Goal: Task Accomplishment & Management: Manage account settings

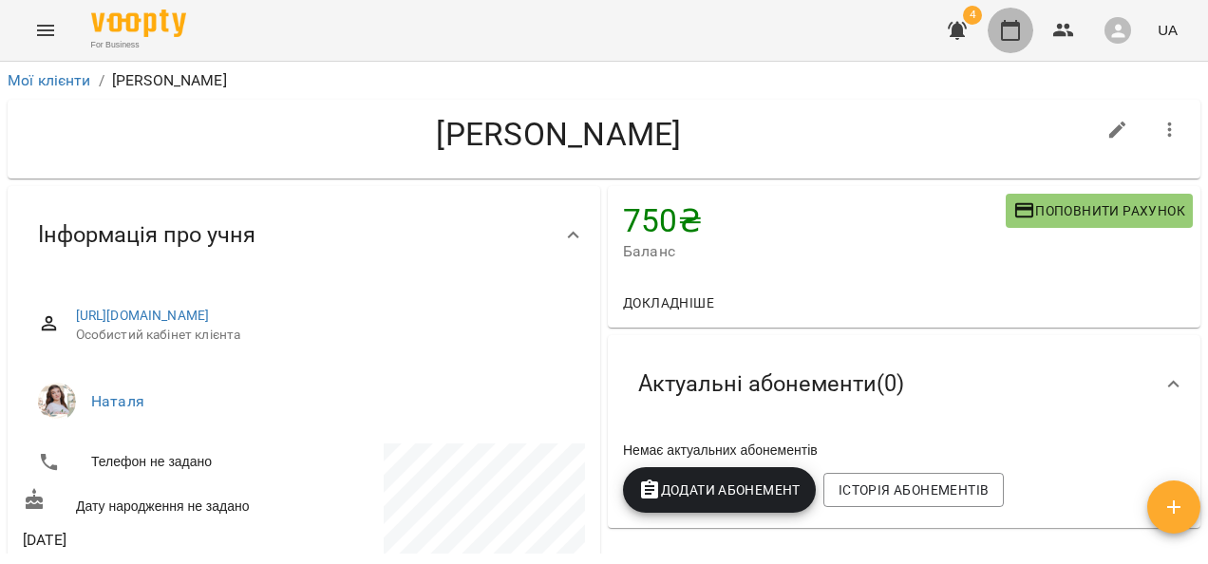
click at [1013, 26] on icon "button" at bounding box center [1010, 30] width 19 height 21
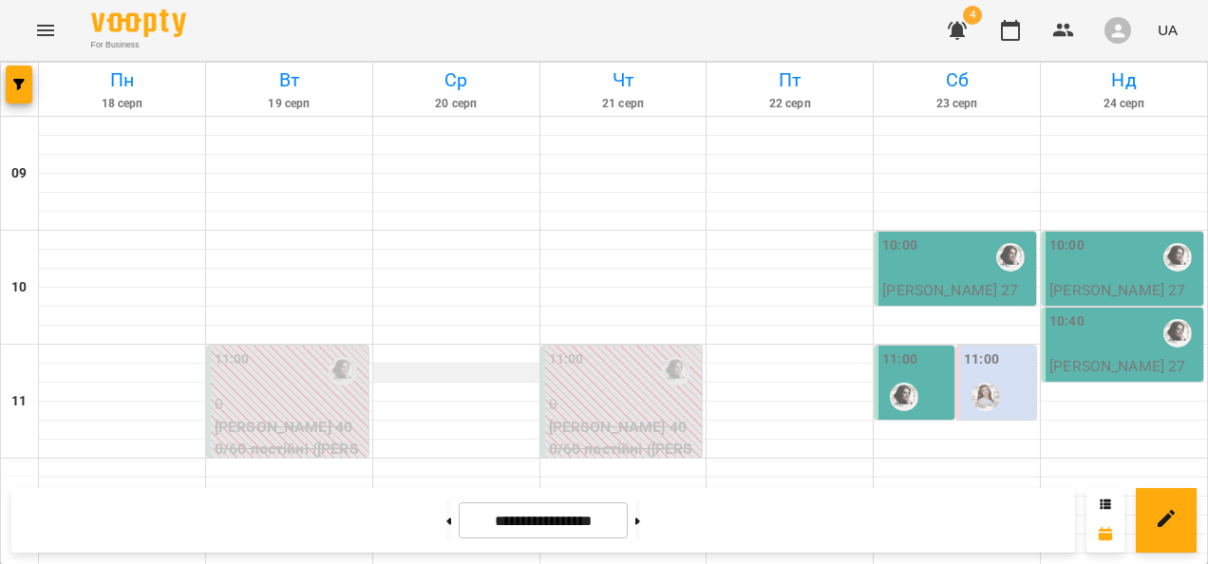
scroll to position [929, 0]
click at [44, 30] on icon "Menu" at bounding box center [45, 30] width 17 height 11
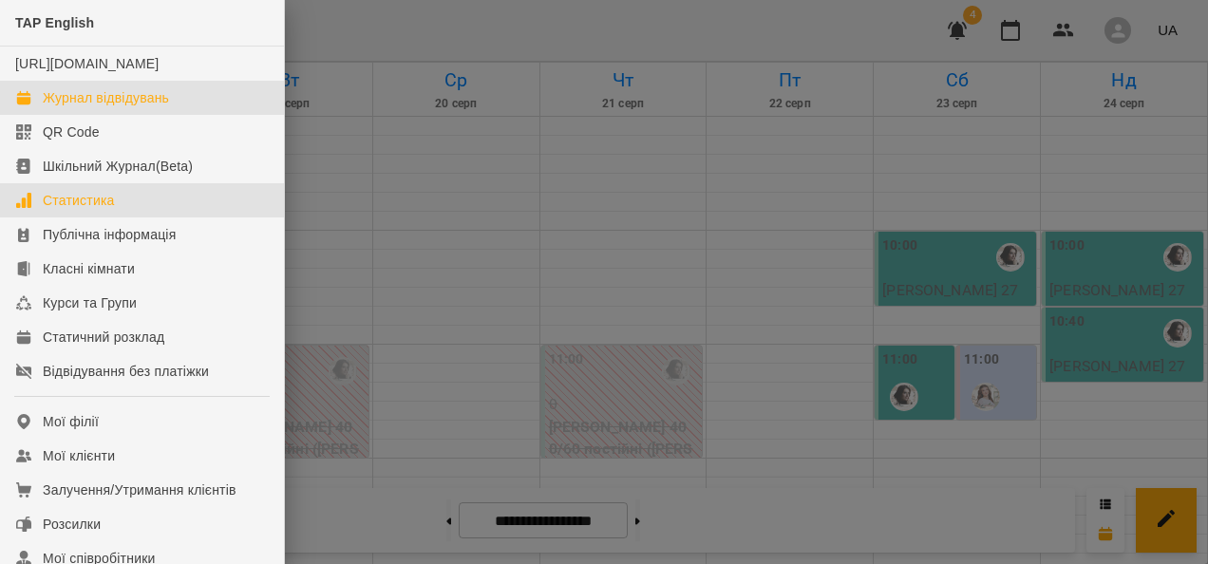
click at [100, 209] on link "Статистика" at bounding box center [142, 200] width 284 height 34
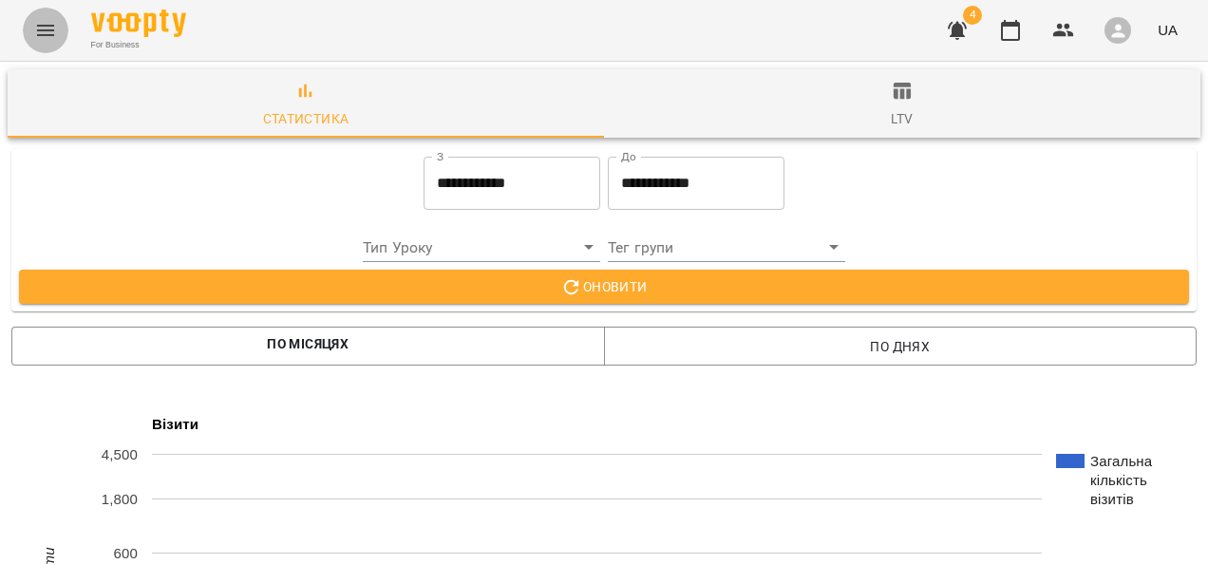
click at [47, 50] on button "Menu" at bounding box center [46, 31] width 46 height 46
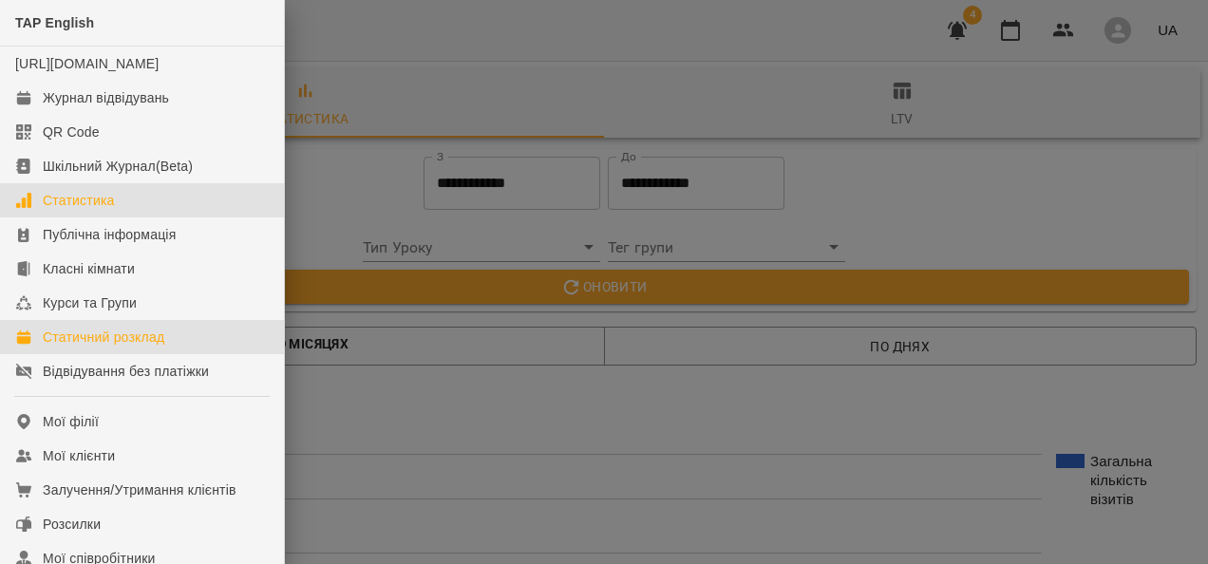
click at [87, 347] on div "Статичний розклад" at bounding box center [104, 337] width 122 height 19
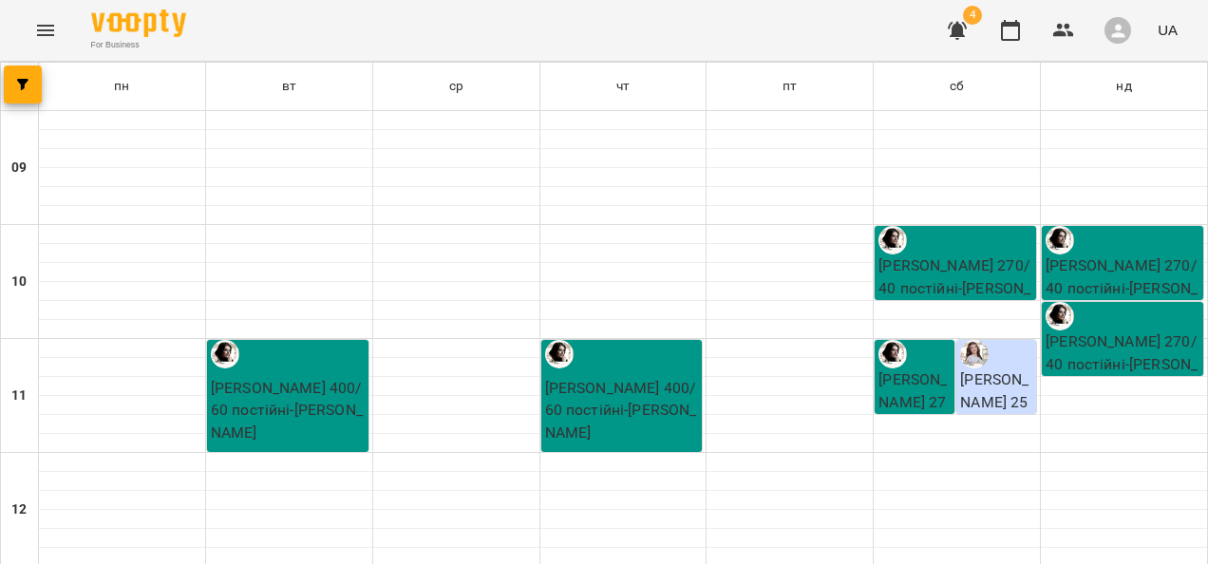
click at [36, 39] on icon "Menu" at bounding box center [45, 30] width 23 height 23
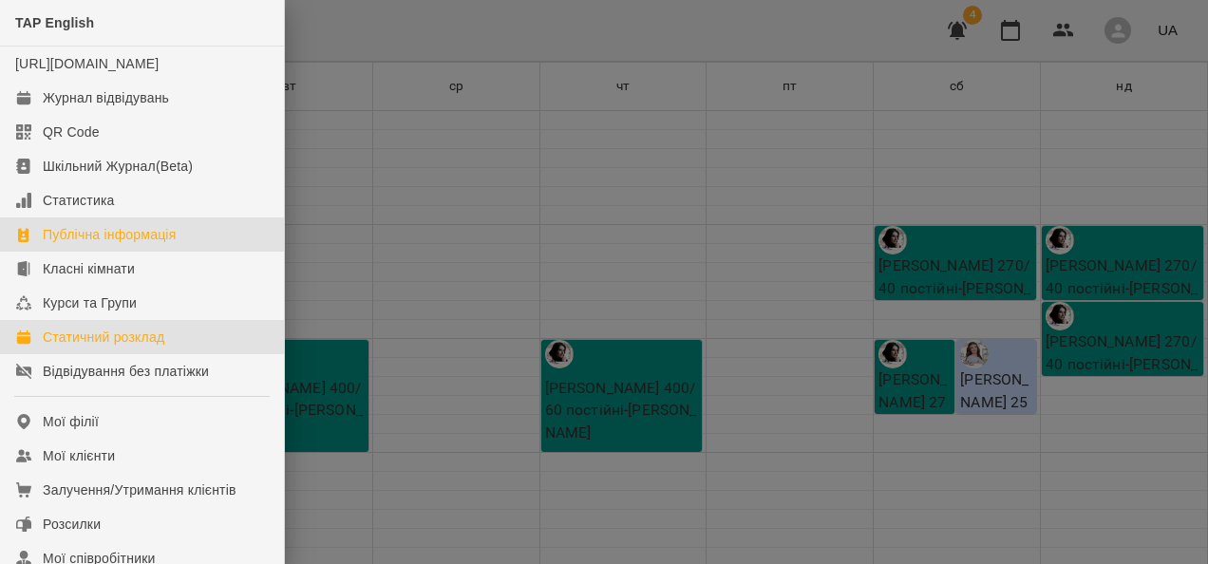
click at [92, 241] on link "Публічна інформація" at bounding box center [142, 235] width 284 height 34
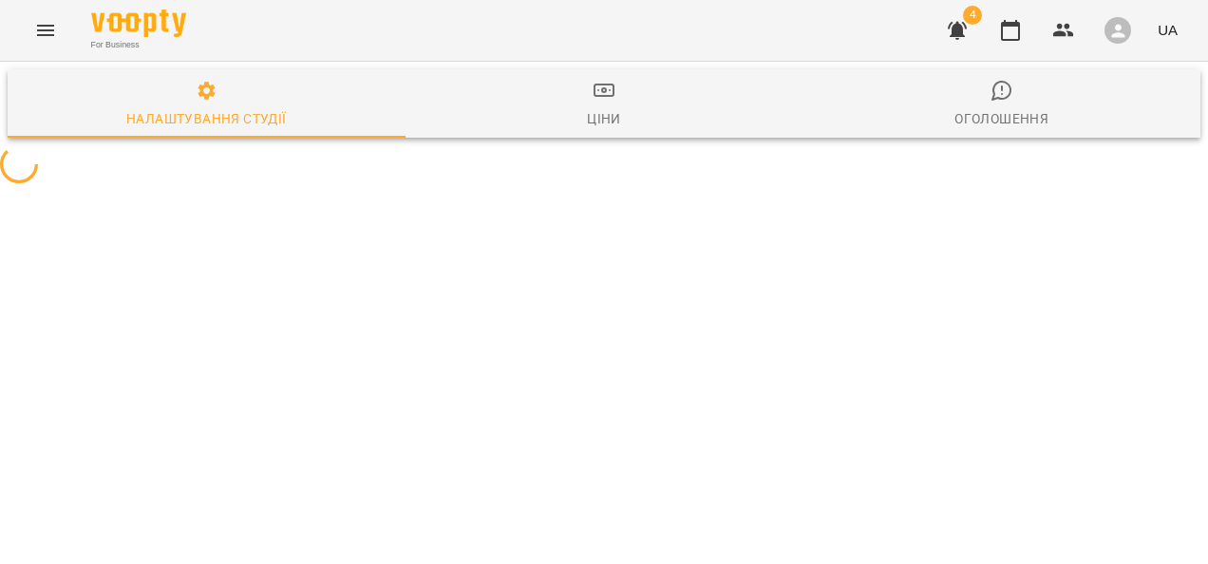
select select "**"
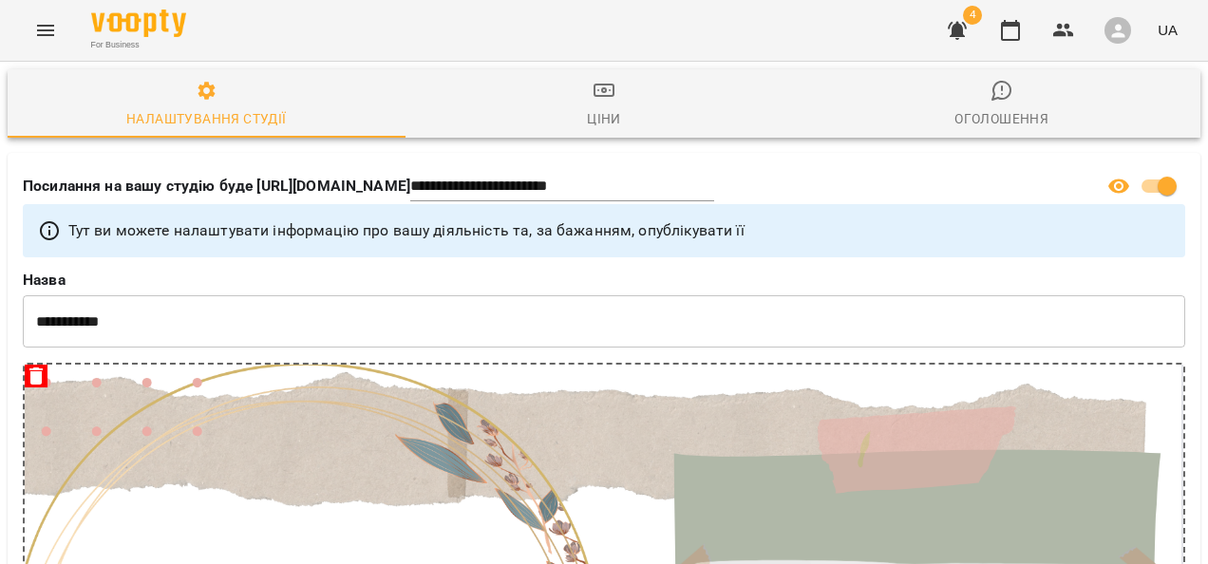
click at [587, 104] on span "Ціни" at bounding box center [604, 104] width 375 height 51
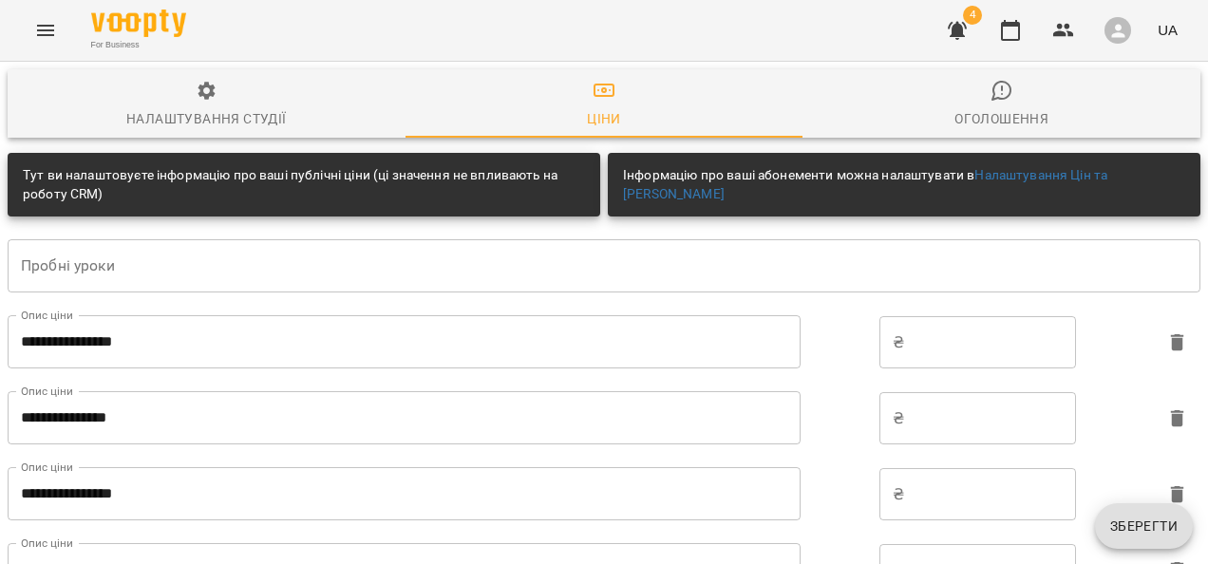
click at [991, 101] on icon "button" at bounding box center [1002, 90] width 23 height 23
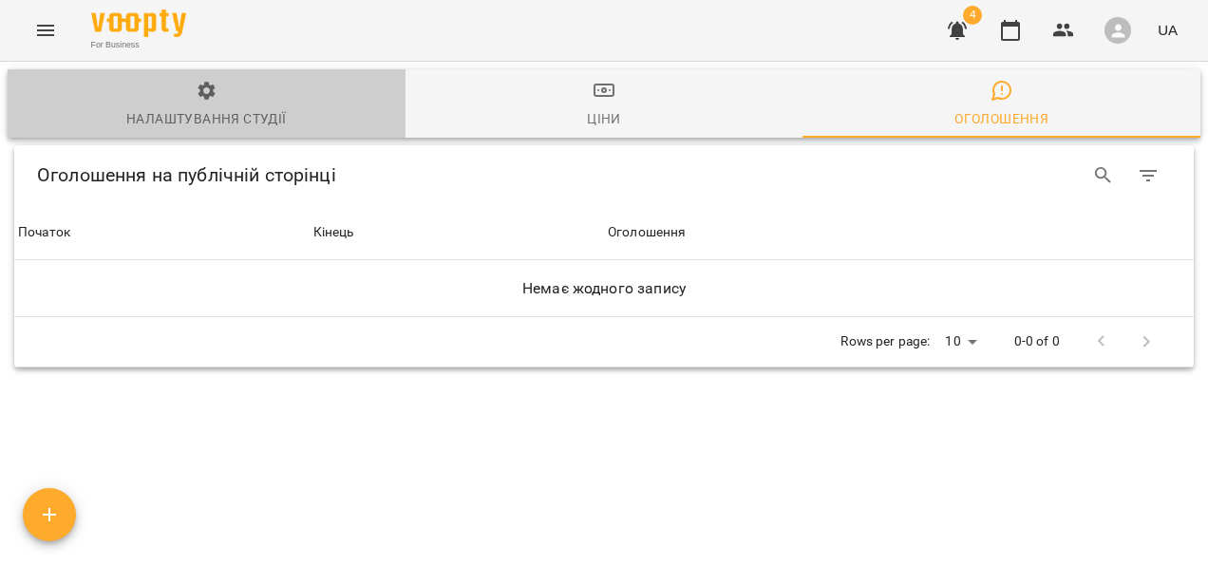
click at [213, 125] on div "Налаштування студії" at bounding box center [206, 118] width 160 height 23
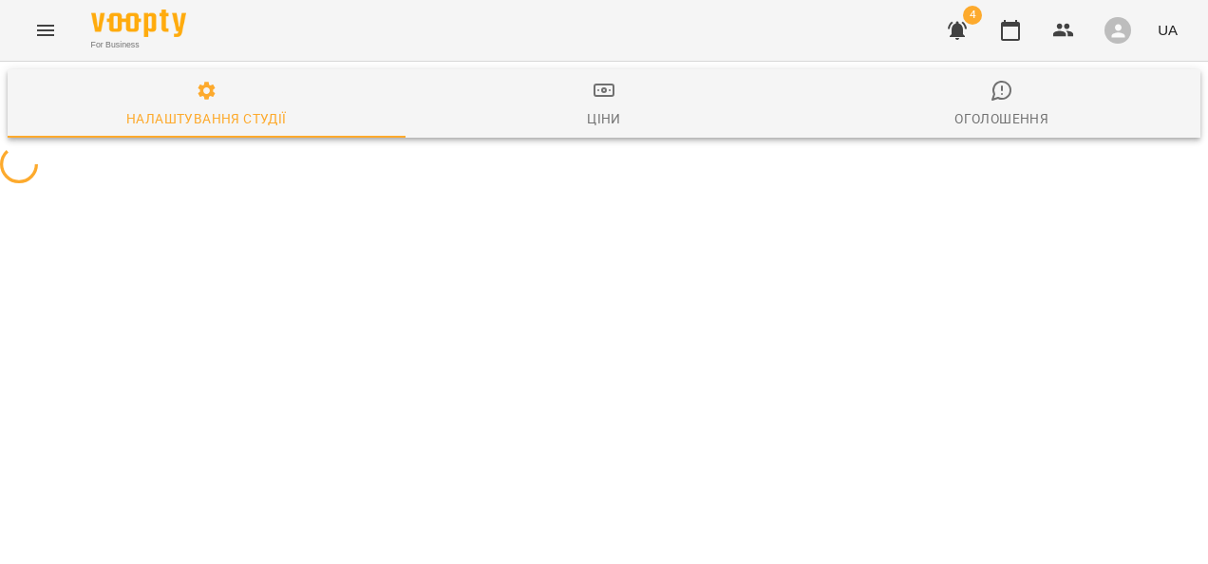
select select "**"
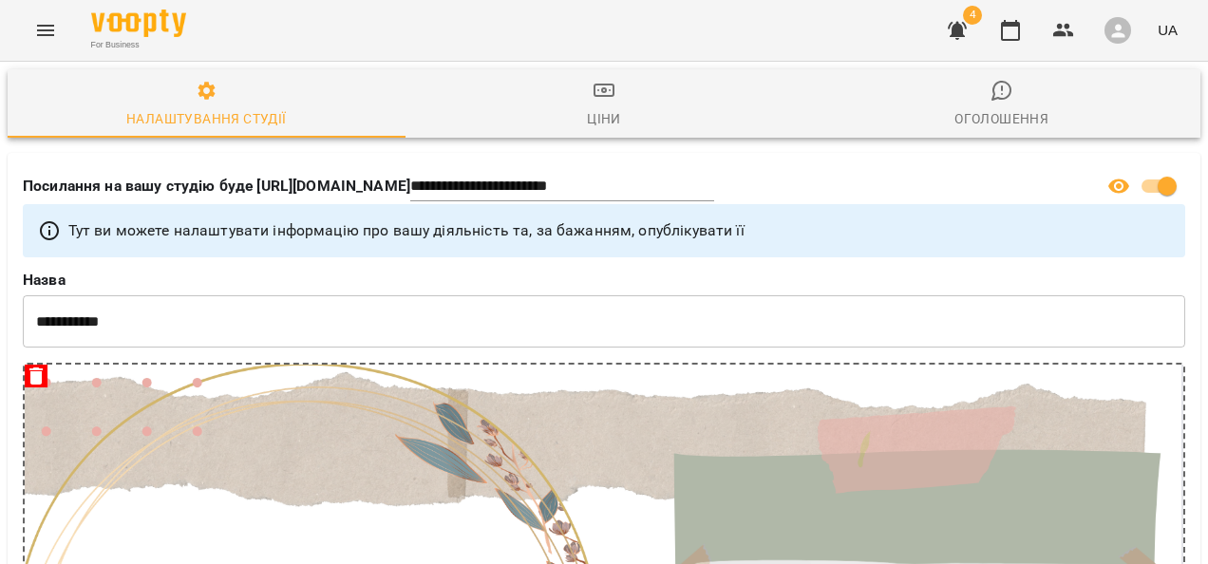
click at [48, 24] on icon "Menu" at bounding box center [45, 30] width 23 height 23
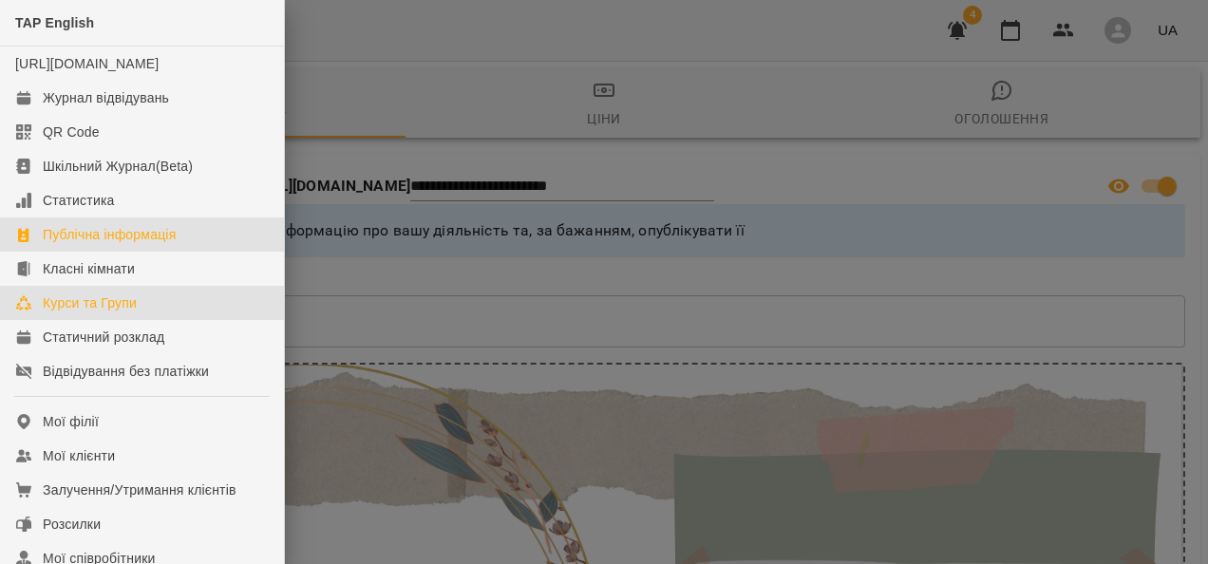
click at [133, 313] on div "Курси та Групи" at bounding box center [90, 303] width 94 height 19
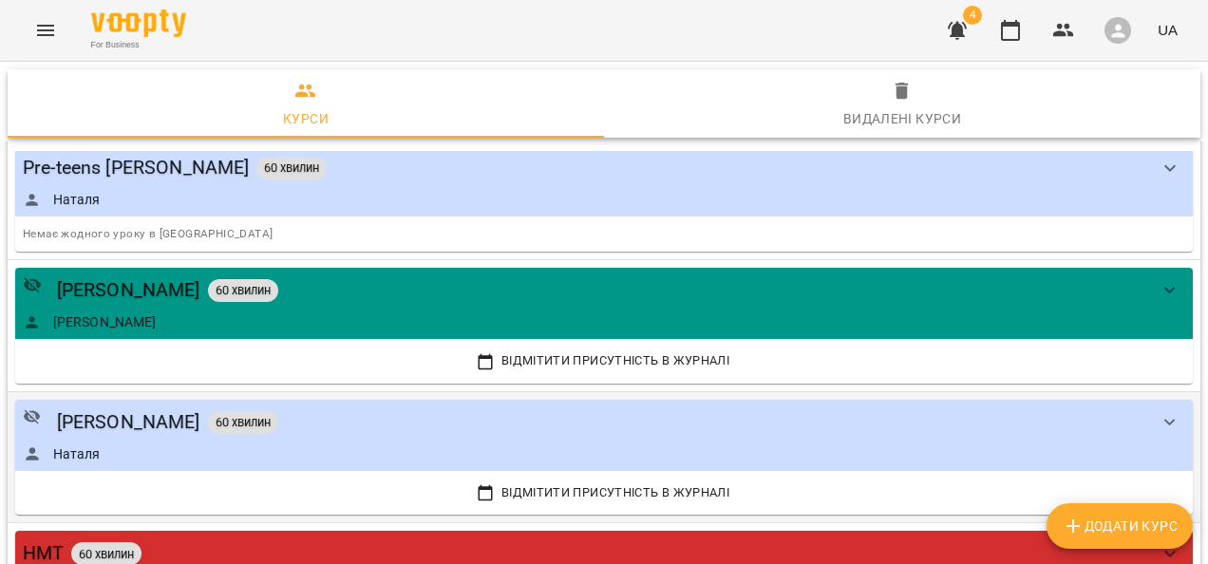
scroll to position [558, 0]
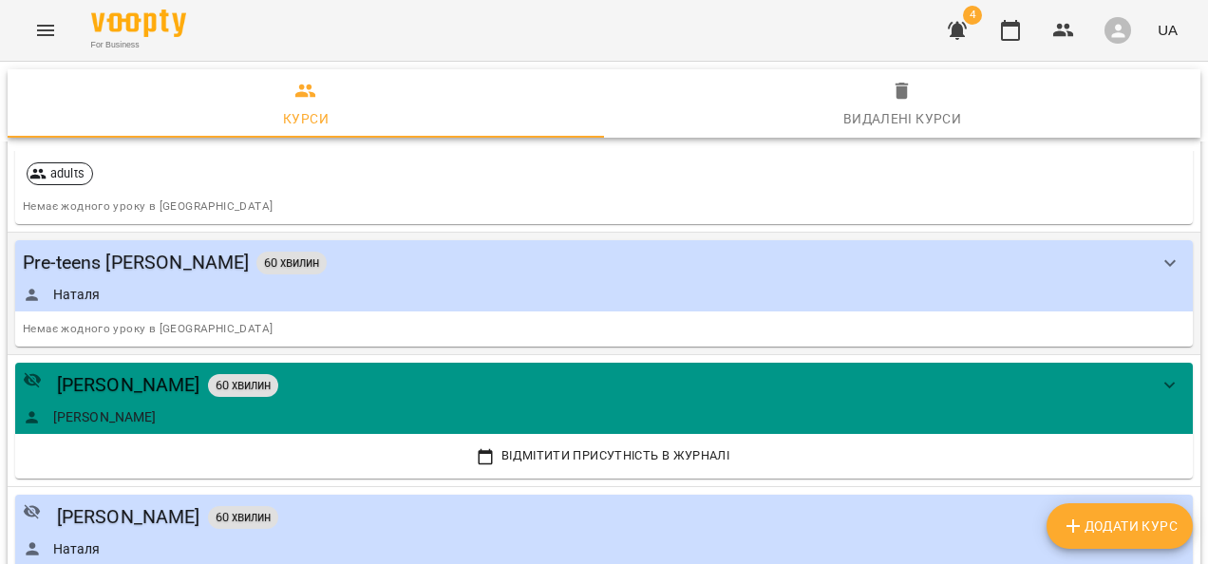
click at [391, 285] on div "Наталя" at bounding box center [585, 294] width 1125 height 19
click at [356, 306] on div "Pre-teens [PERSON_NAME] 60 хвилин [PERSON_NAME]" at bounding box center [604, 275] width 1178 height 71
click at [1159, 260] on icon "show more" at bounding box center [1170, 263] width 23 height 23
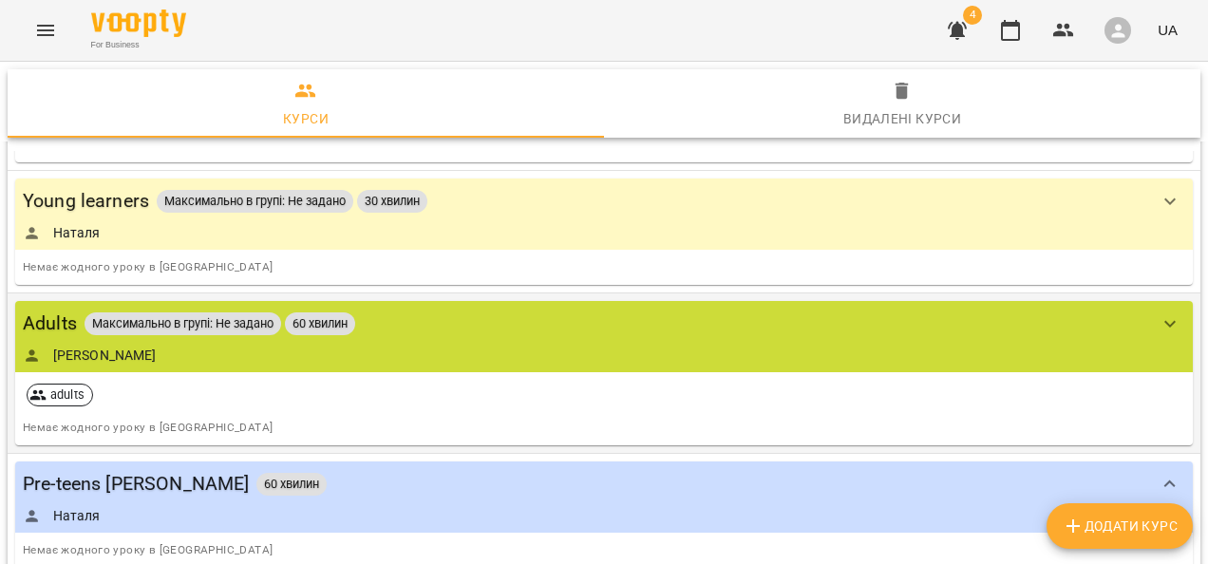
scroll to position [273, 0]
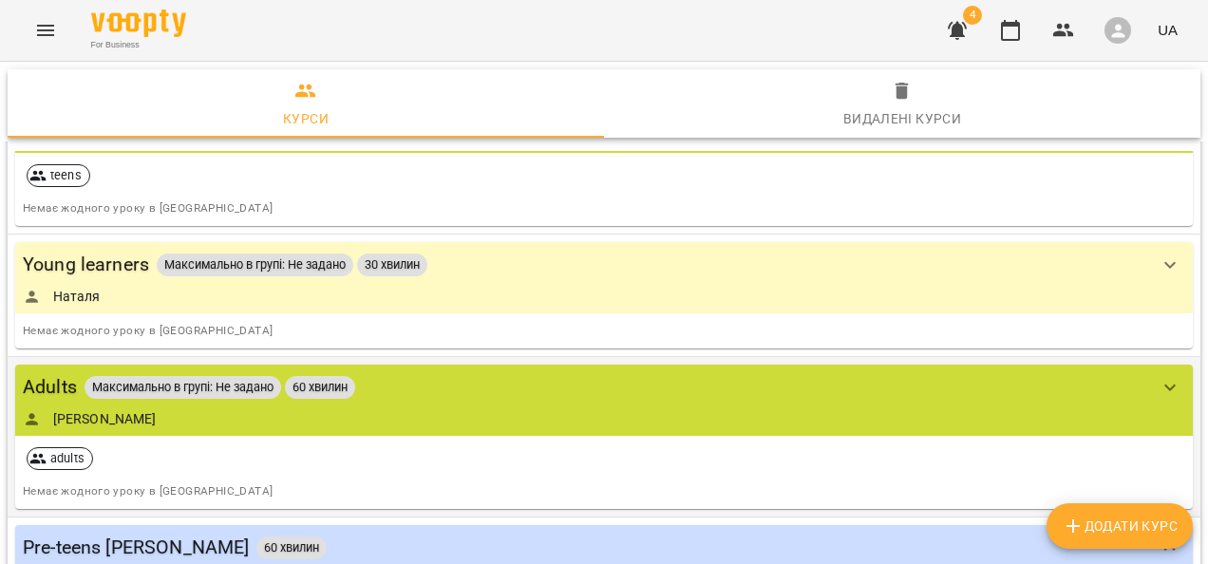
click at [218, 473] on div "adults" at bounding box center [604, 459] width 1170 height 38
click at [410, 429] on div "Adults Максимально в групі: Не задано 60 хвилин [PERSON_NAME]" at bounding box center [604, 400] width 1178 height 71
click at [494, 405] on div "Adults Максимально в групі: Не задано 60 хвилин [PERSON_NAME]" at bounding box center [585, 400] width 1125 height 56
click at [1148, 389] on button "show more" at bounding box center [1171, 388] width 46 height 46
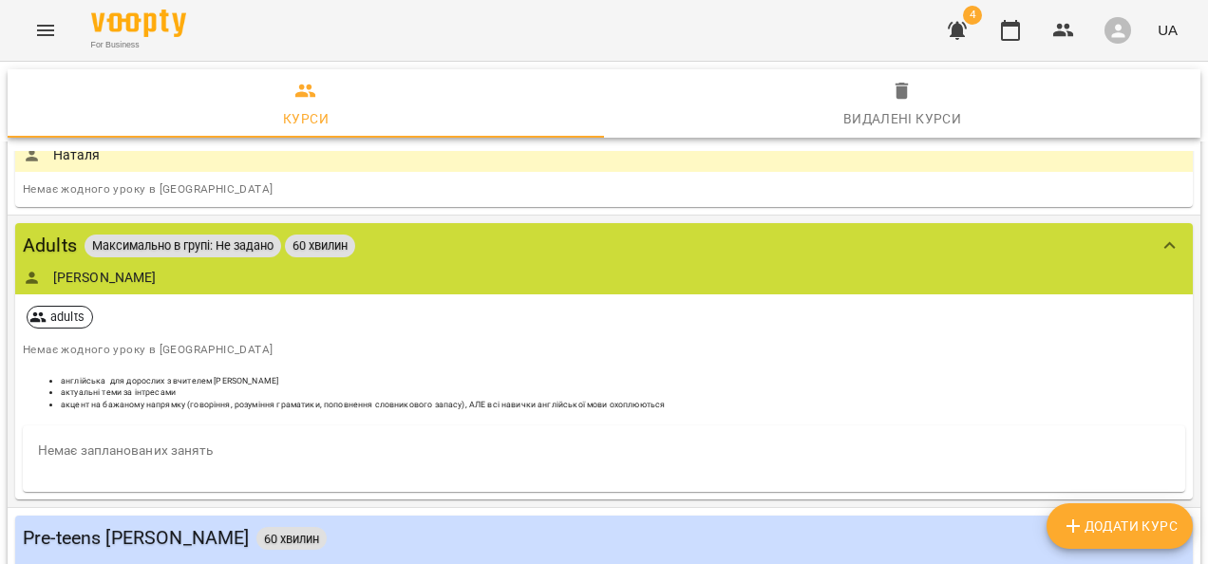
scroll to position [463, 0]
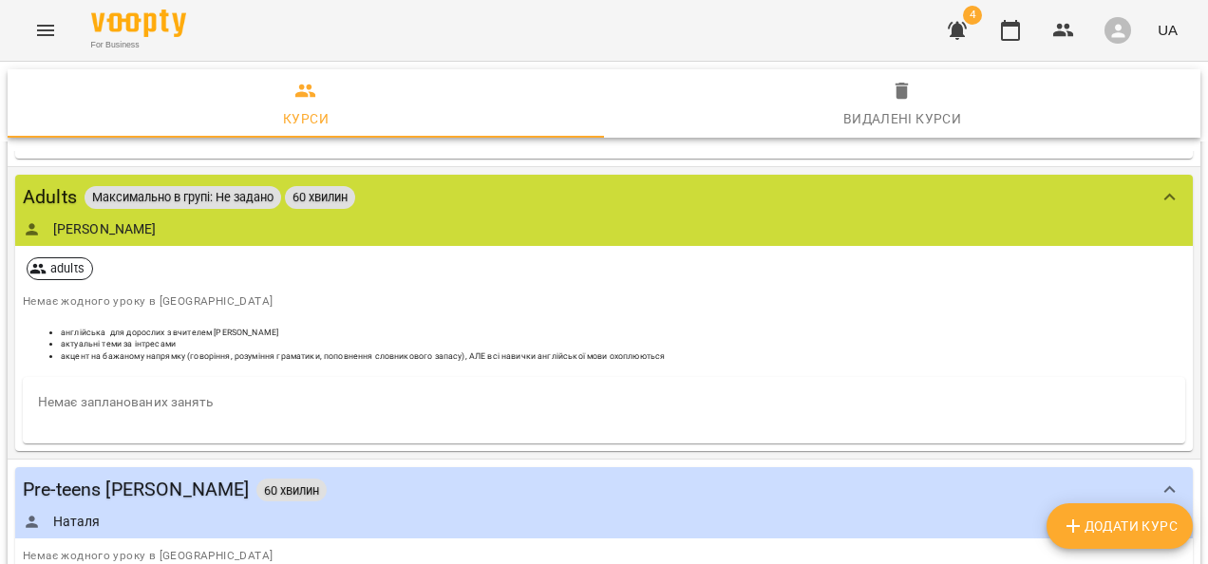
click at [172, 353] on li "акцент на бажаному напрямку (говоріння, розуміння граматики, поповнення словник…" at bounding box center [623, 357] width 1125 height 12
click at [156, 344] on li "актуальні теми за інтресами" at bounding box center [623, 344] width 1125 height 12
click at [147, 338] on li "актуальні теми за інтресами" at bounding box center [623, 344] width 1125 height 12
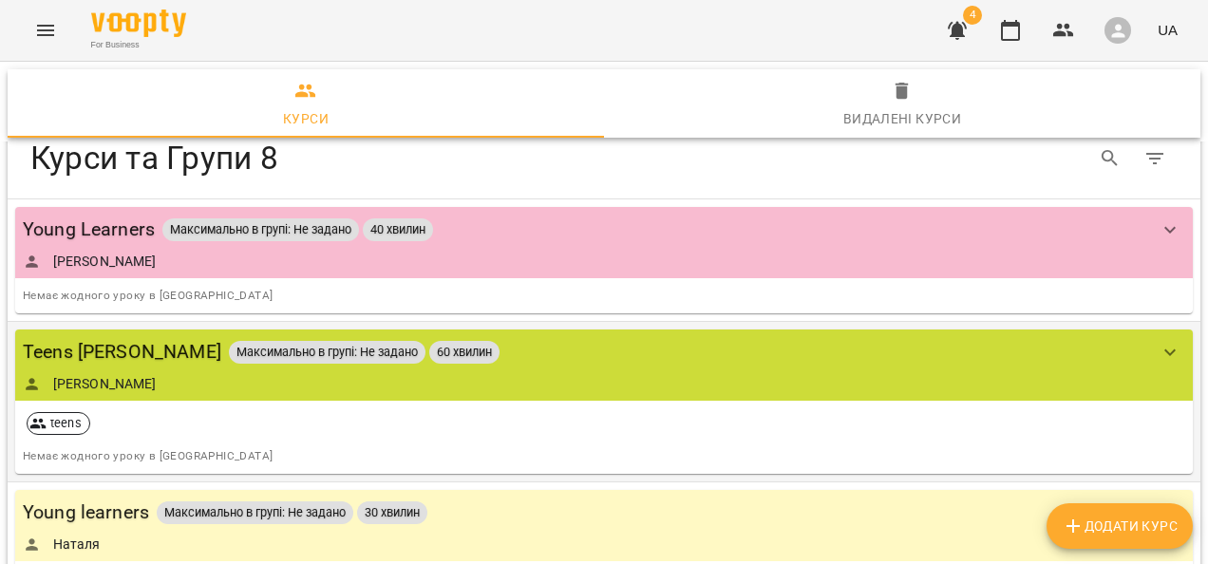
scroll to position [0, 0]
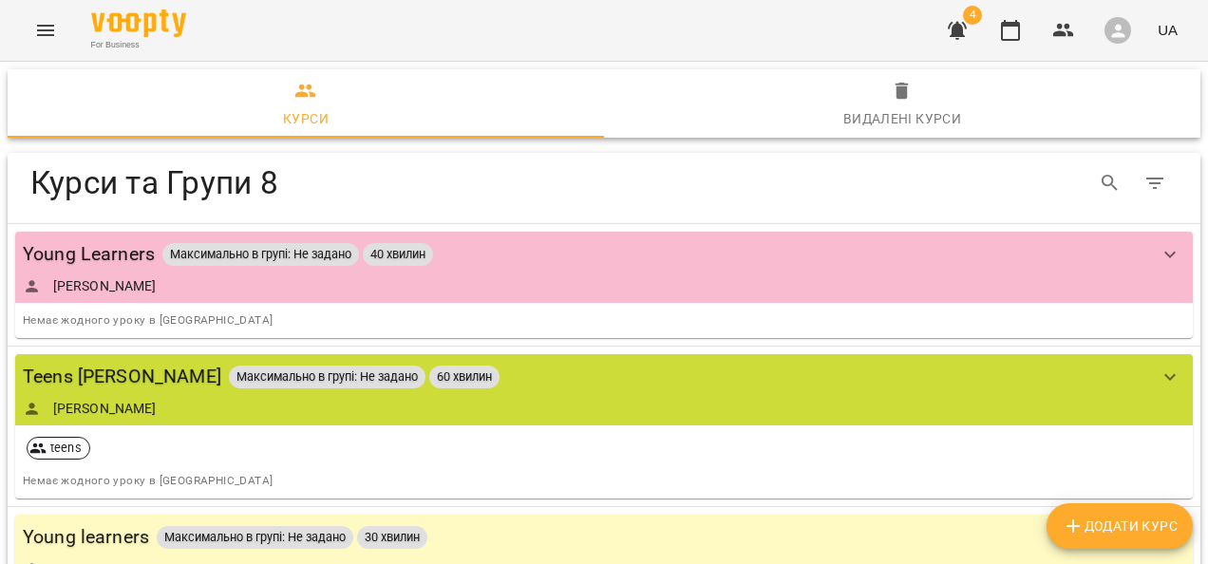
click at [1146, 192] on icon "Table Toolbar" at bounding box center [1155, 183] width 23 height 23
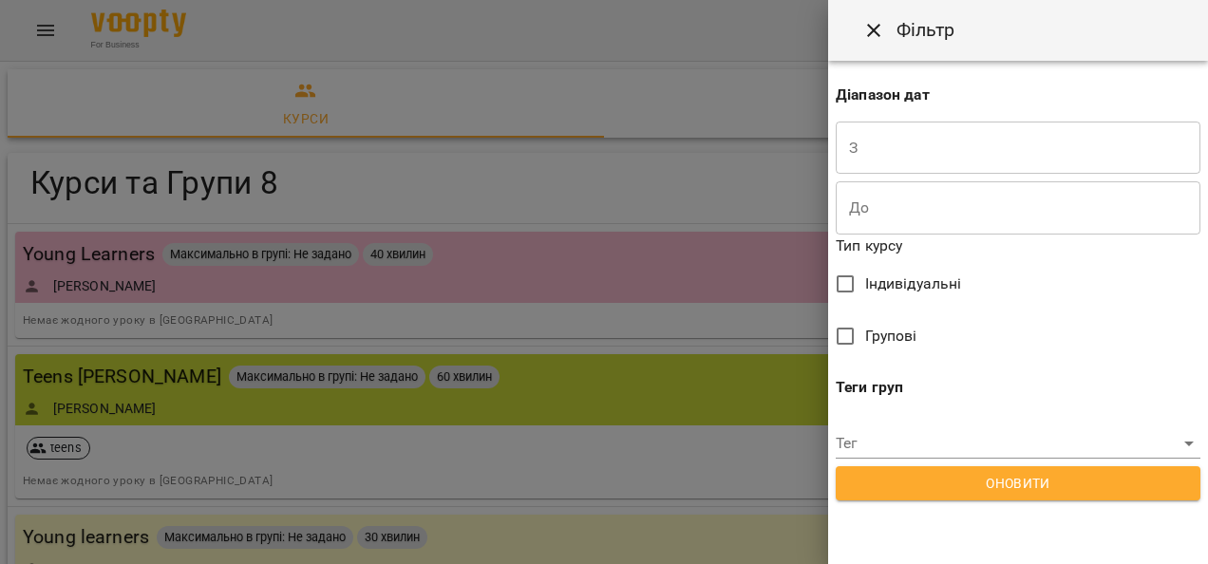
click at [614, 199] on div at bounding box center [604, 282] width 1208 height 564
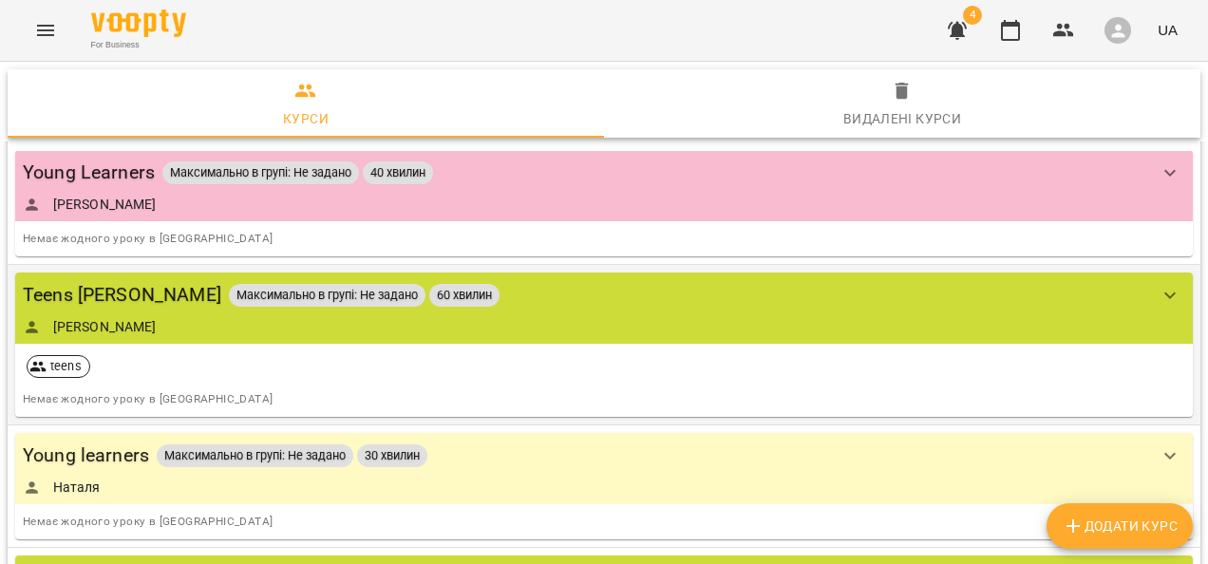
scroll to position [190, 0]
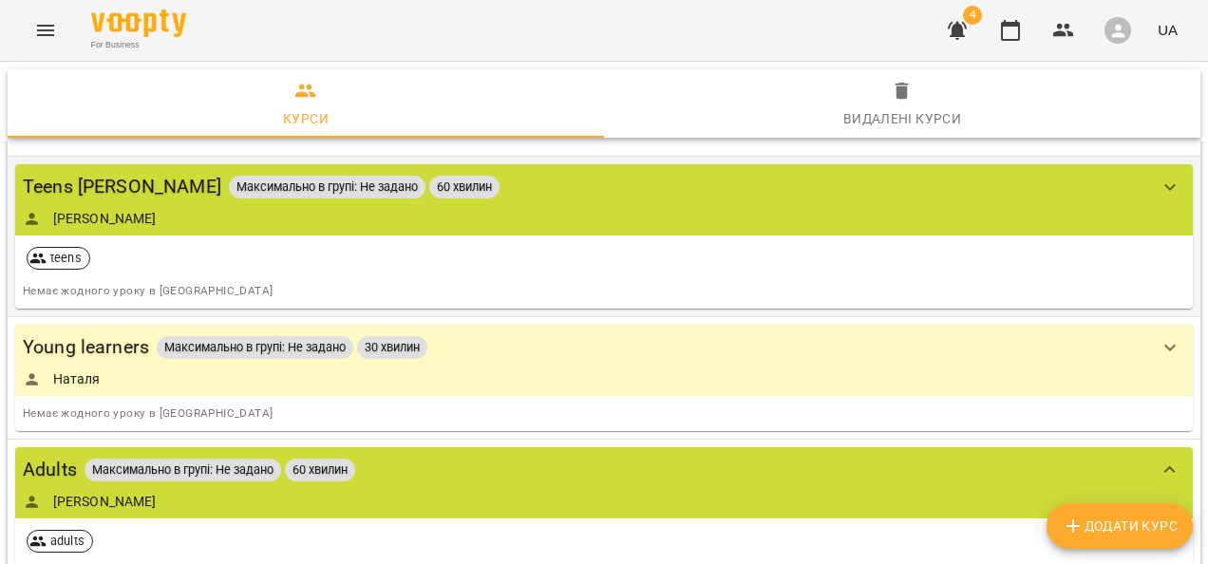
click at [265, 275] on div "teens" at bounding box center [604, 258] width 1170 height 38
click at [55, 256] on span "teens" at bounding box center [66, 258] width 47 height 17
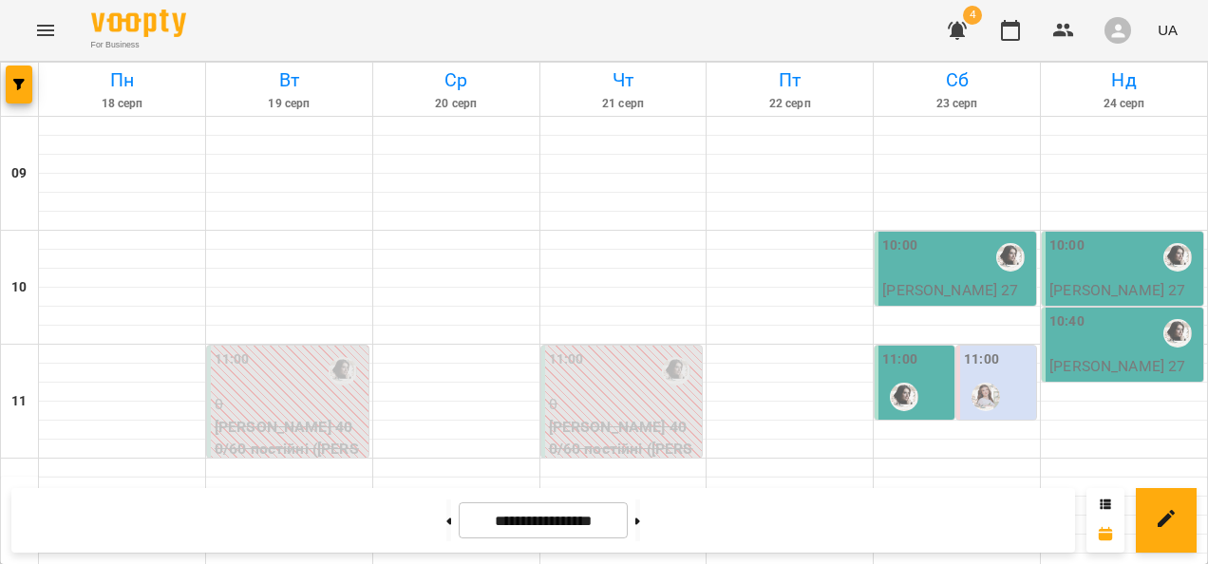
click at [44, 34] on icon "Menu" at bounding box center [45, 30] width 17 height 11
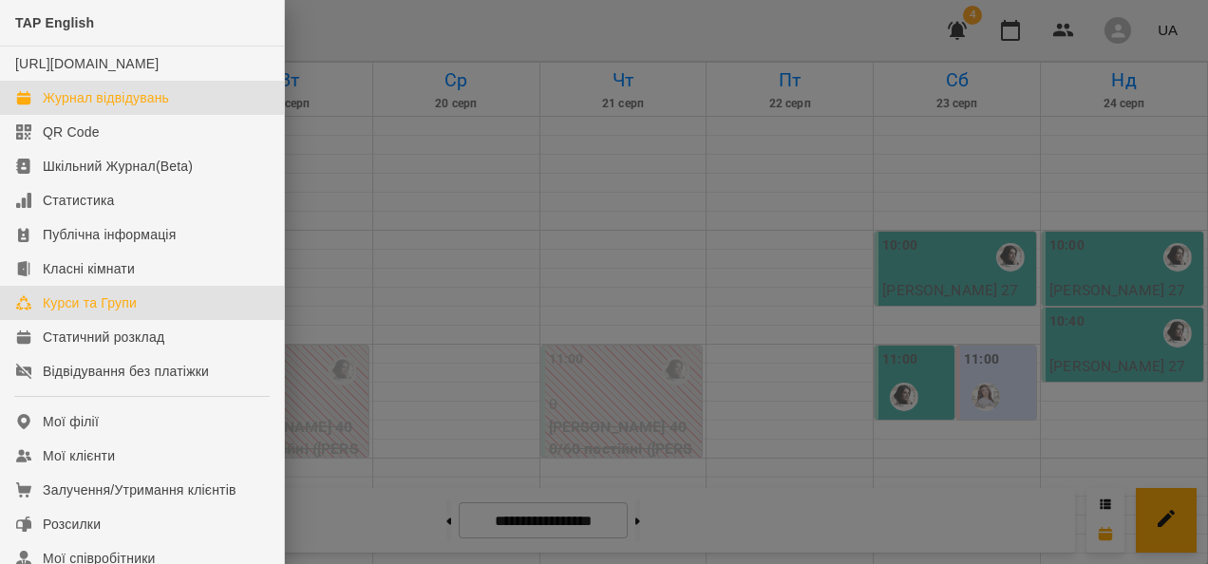
click at [85, 313] on div "Курси та Групи" at bounding box center [90, 303] width 94 height 19
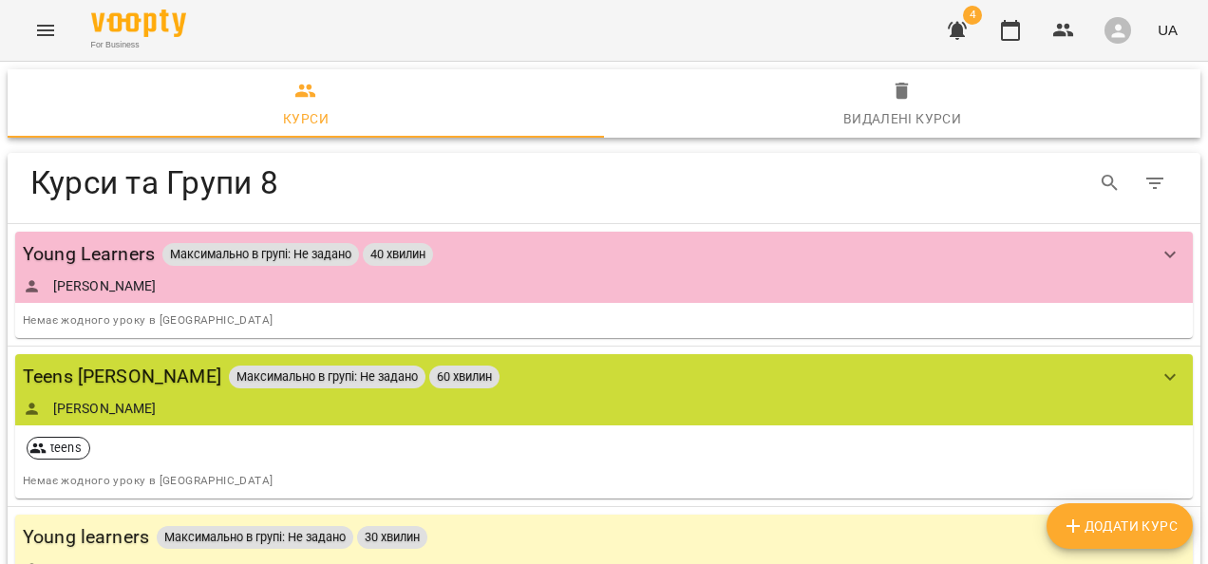
drag, startPoint x: 987, startPoint y: 12, endPoint x: 665, endPoint y: 30, distance: 322.5
click at [665, 30] on div "For Business 4 UA" at bounding box center [604, 30] width 1208 height 61
click at [1144, 184] on icon "Table Toolbar" at bounding box center [1155, 183] width 23 height 23
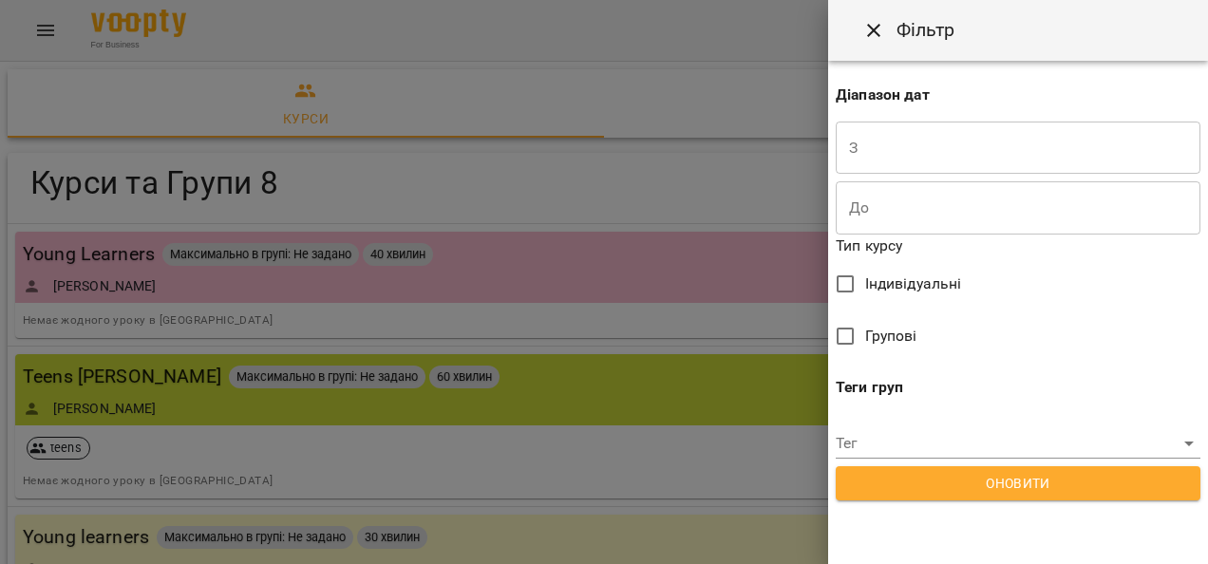
click at [876, 22] on icon "Close" at bounding box center [874, 30] width 23 height 23
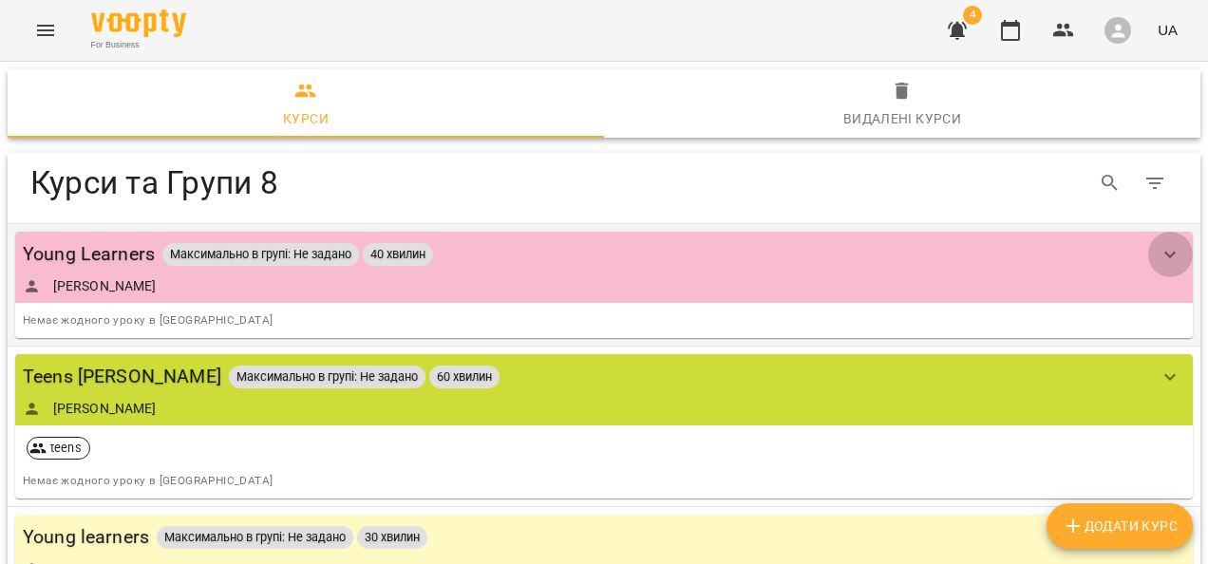
click at [1148, 250] on button "show more" at bounding box center [1171, 255] width 46 height 46
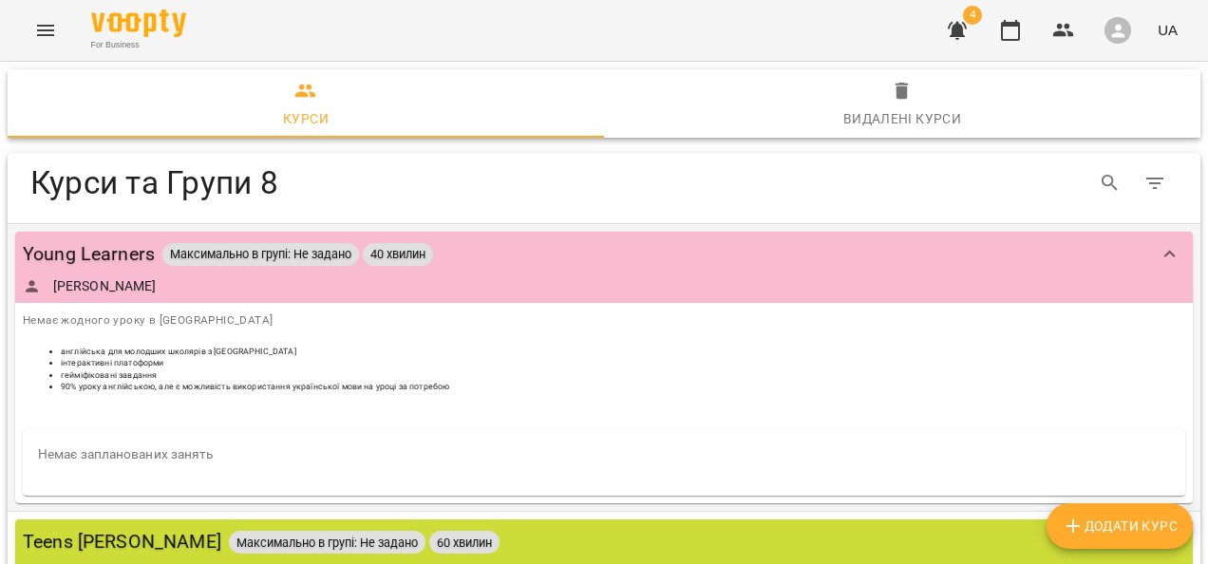
click at [329, 374] on li "гейміфіковані завдання" at bounding box center [623, 376] width 1125 height 12
click at [202, 359] on li "інтерактивні платоформи" at bounding box center [623, 363] width 1125 height 12
click at [189, 370] on li "гейміфіковані завдання" at bounding box center [623, 376] width 1125 height 12
click at [156, 477] on div "Немає запланованих занять" at bounding box center [604, 462] width 1163 height 66
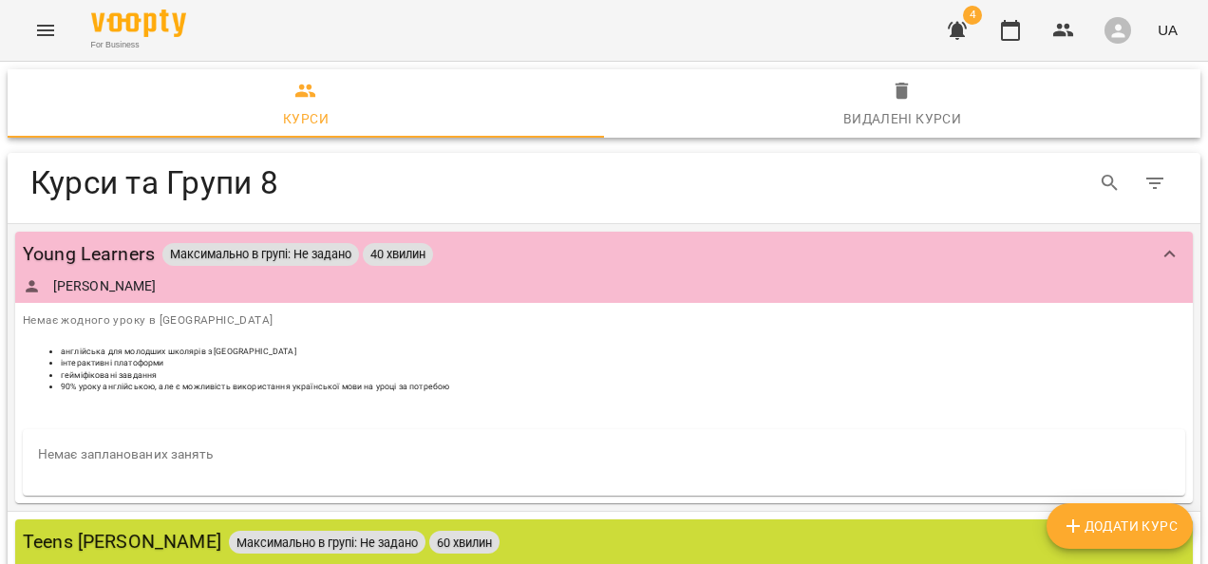
click at [152, 471] on div "Немає запланованих занять" at bounding box center [604, 462] width 1163 height 66
click at [150, 466] on div "Немає запланованих занять" at bounding box center [604, 462] width 1163 height 66
click at [71, 284] on link "[PERSON_NAME]" at bounding box center [105, 285] width 104 height 19
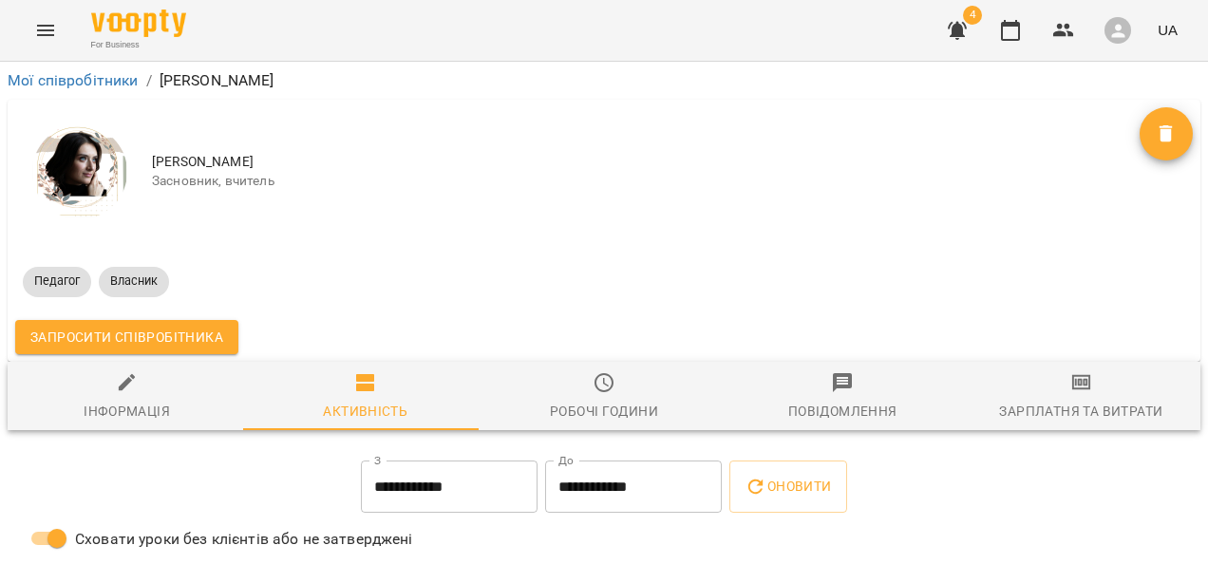
click at [43, 17] on button "Menu" at bounding box center [46, 31] width 46 height 46
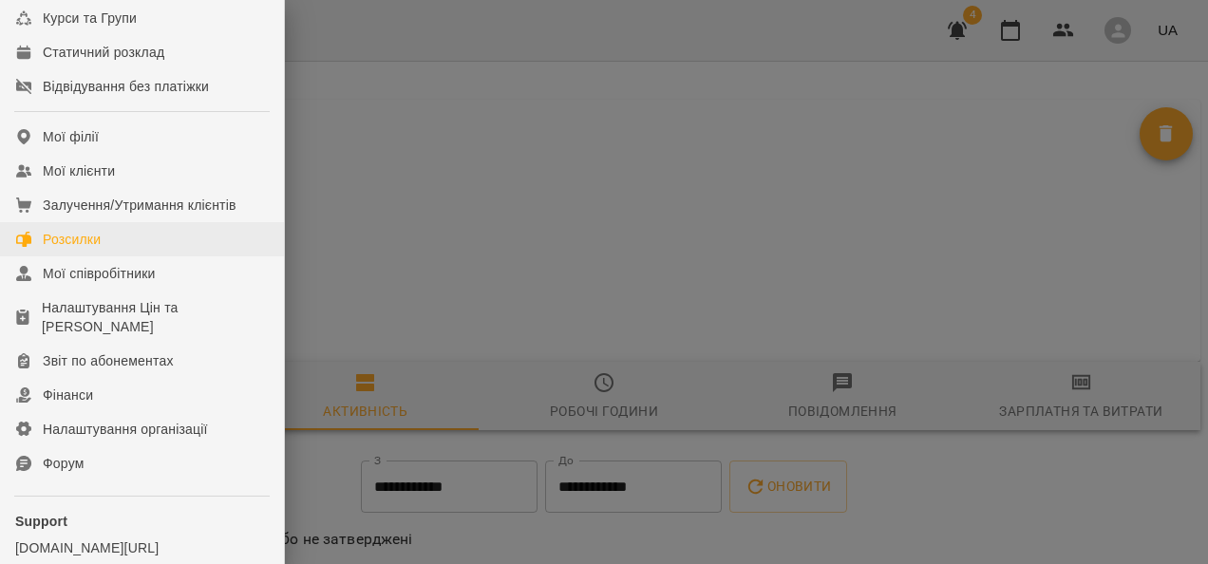
scroll to position [95, 0]
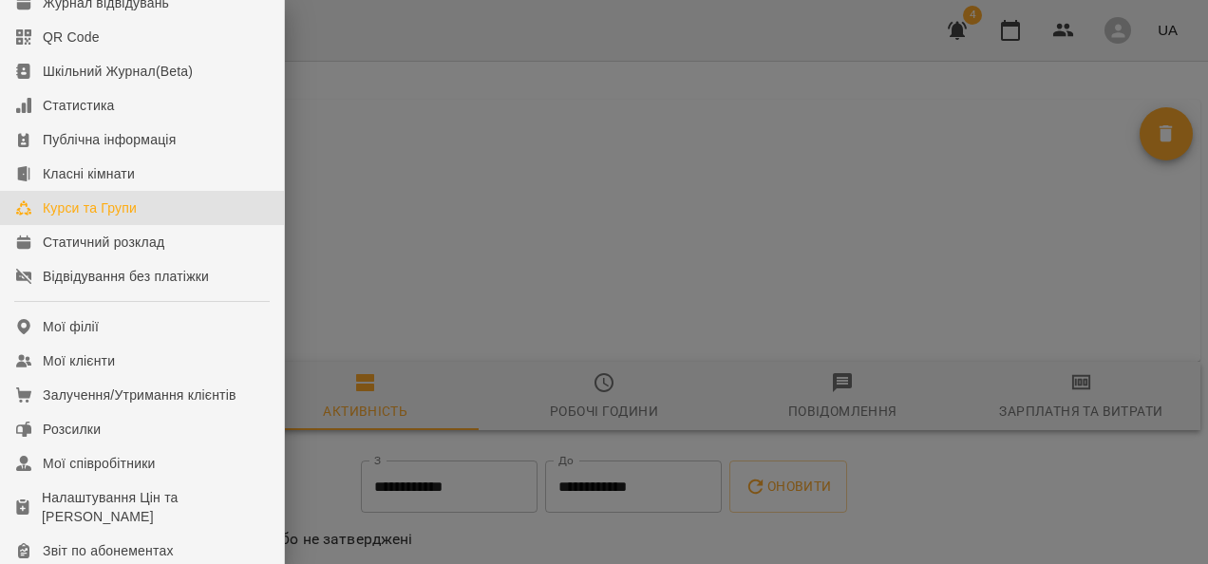
click at [98, 225] on link "Курси та Групи" at bounding box center [142, 208] width 284 height 34
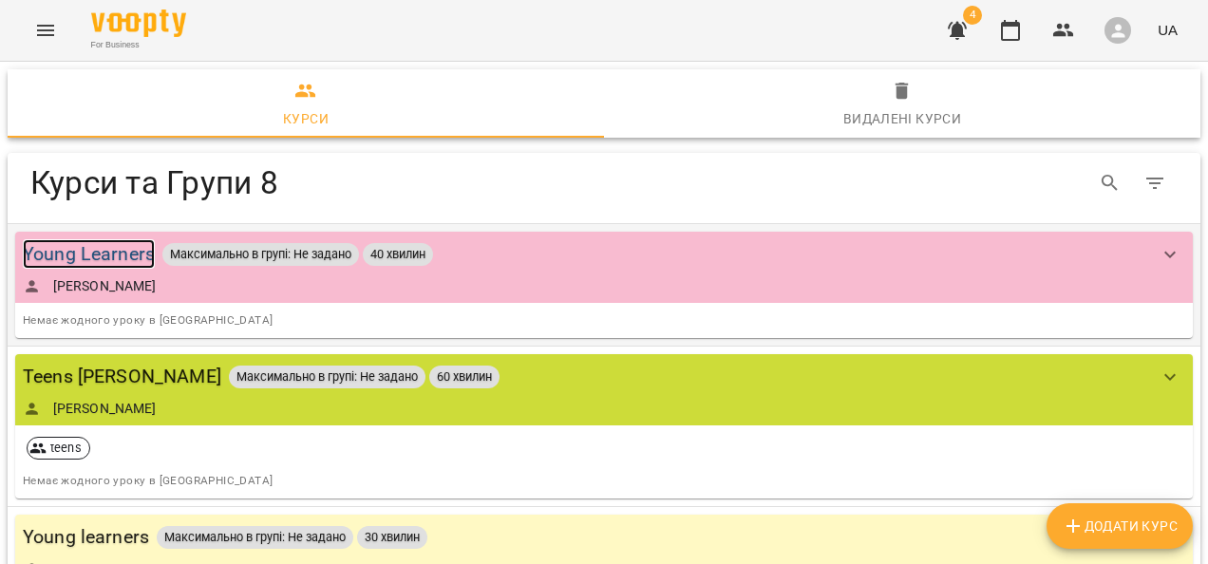
click at [90, 255] on div "Young Learners" at bounding box center [89, 253] width 132 height 29
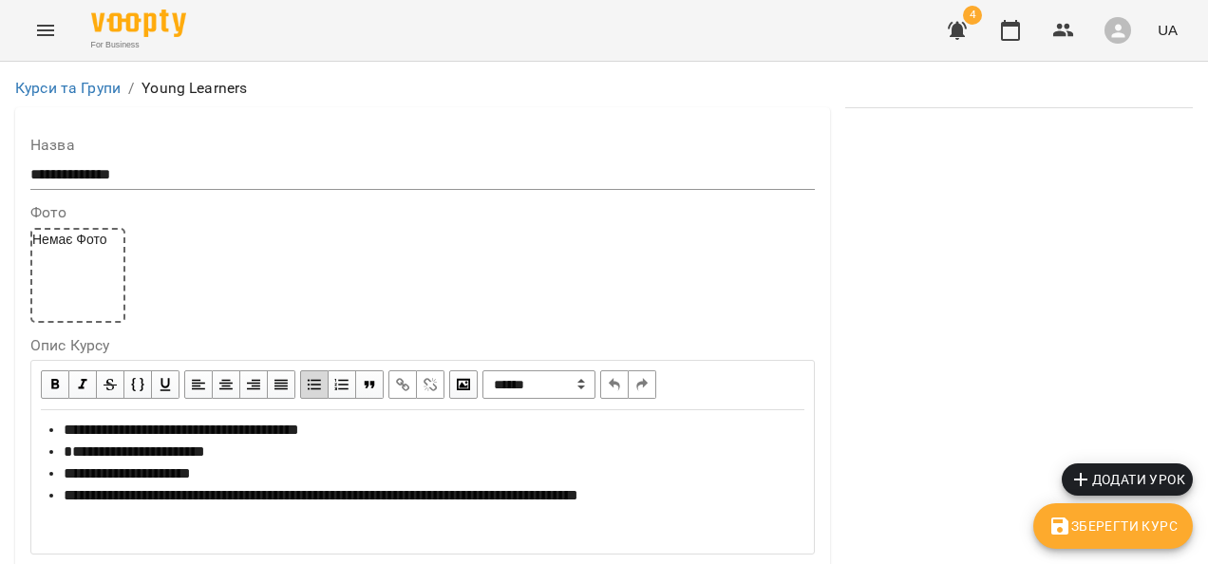
click at [253, 458] on div "**********" at bounding box center [434, 453] width 741 height 22
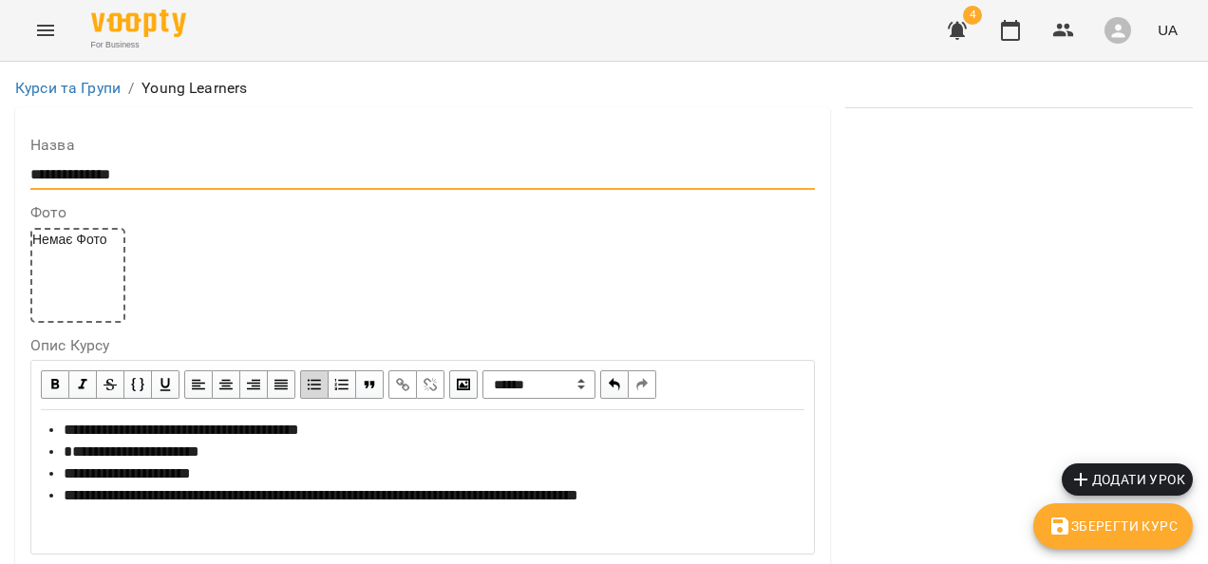
click at [180, 176] on input "**********" at bounding box center [422, 175] width 785 height 30
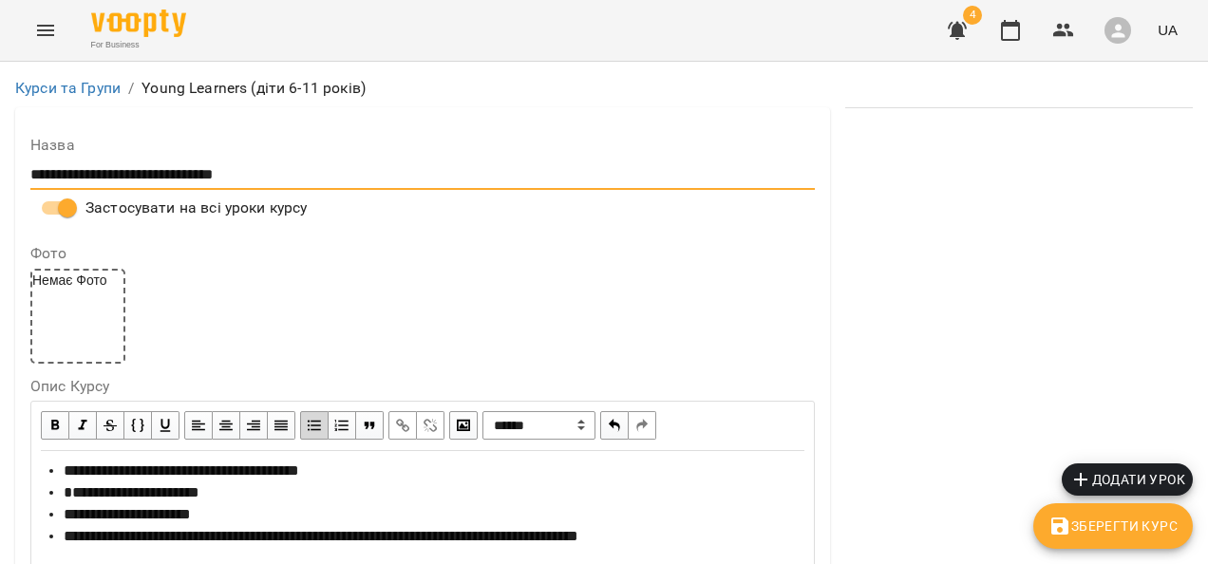
type input "**********"
click at [55, 301] on div "Немає Фото" at bounding box center [77, 316] width 95 height 95
